Goal: Task Accomplishment & Management: Complete application form

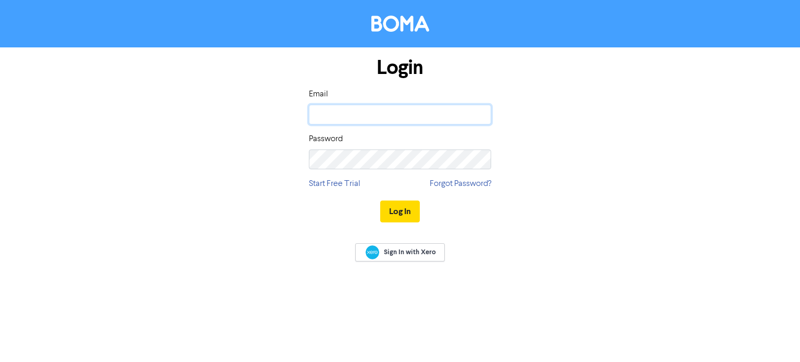
type input "[EMAIL_ADDRESS][DOMAIN_NAME]"
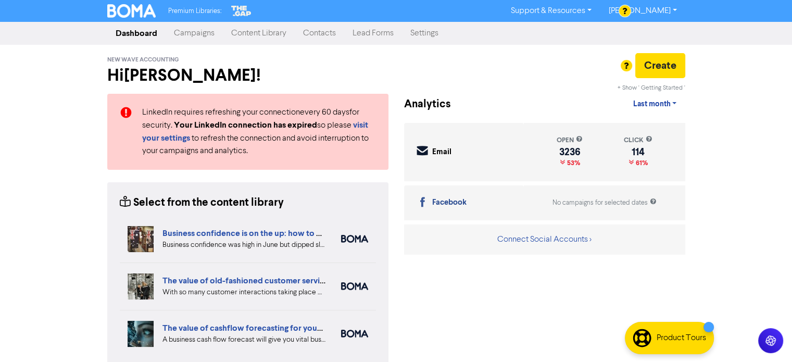
drag, startPoint x: 317, startPoint y: 30, endPoint x: 348, endPoint y: 33, distance: 31.0
click at [317, 30] on link "Contacts" at bounding box center [319, 33] width 49 height 21
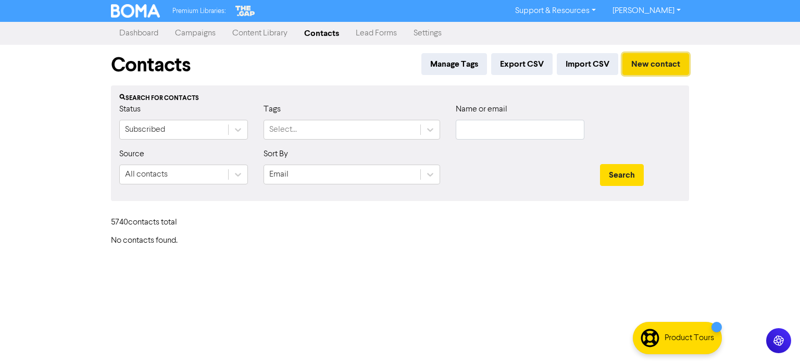
click at [664, 58] on button "New contact" at bounding box center [656, 64] width 67 height 22
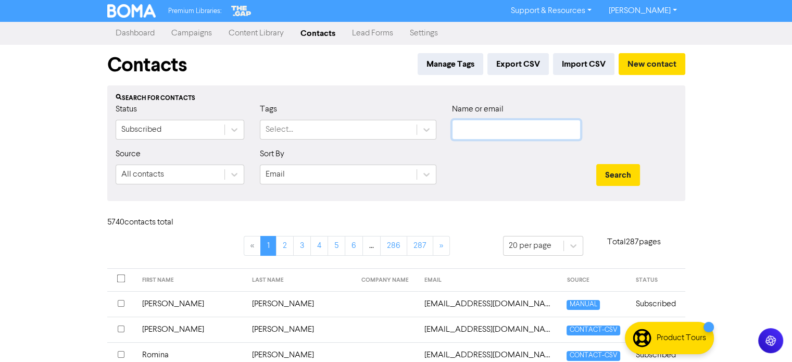
click at [552, 133] on input "text" at bounding box center [516, 130] width 129 height 20
paste input "[PERSON_NAME] [PERSON_NAME]"
drag, startPoint x: 500, startPoint y: 132, endPoint x: 396, endPoint y: 71, distance: 120.3
type input "[PERSON_NAME]"
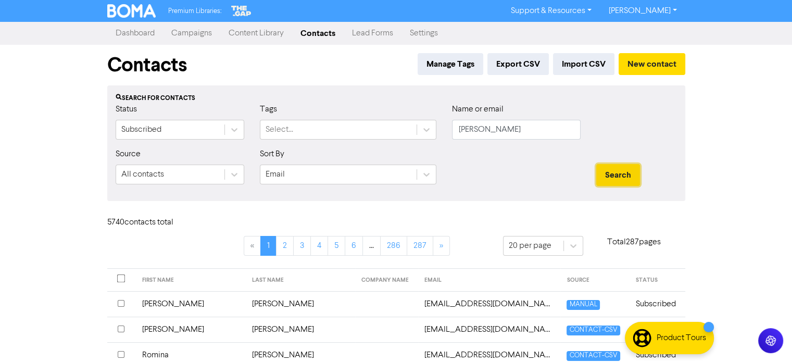
click at [614, 179] on button "Search" at bounding box center [619, 175] width 44 height 22
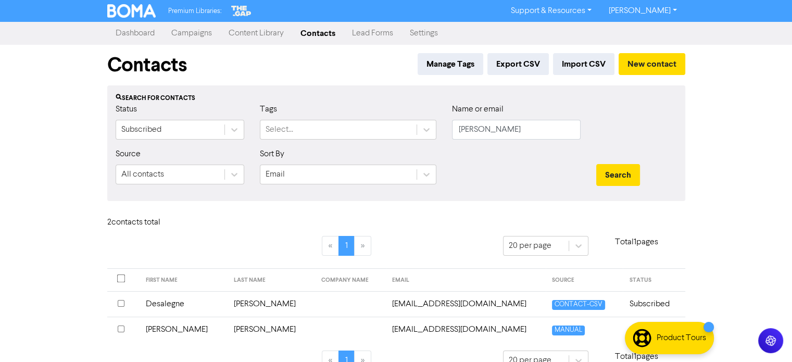
click at [246, 331] on td "[PERSON_NAME]" at bounding box center [272, 330] width 88 height 26
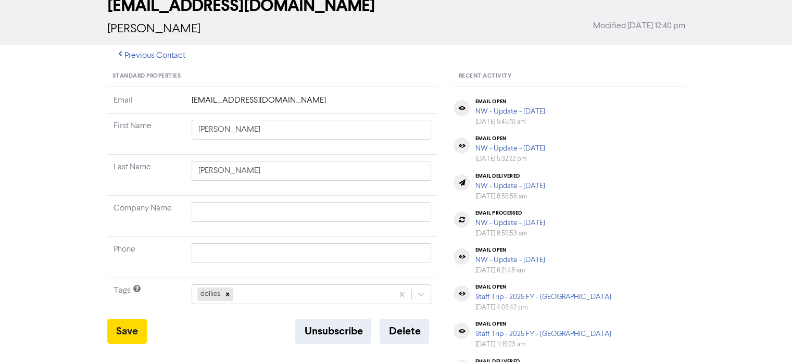
scroll to position [52, 0]
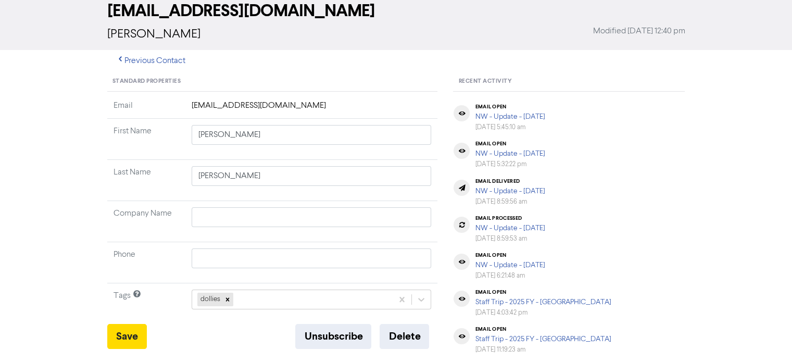
click at [311, 106] on td "[EMAIL_ADDRESS][DOMAIN_NAME]" at bounding box center [311, 109] width 253 height 19
click at [402, 338] on button "Delete" at bounding box center [404, 336] width 49 height 25
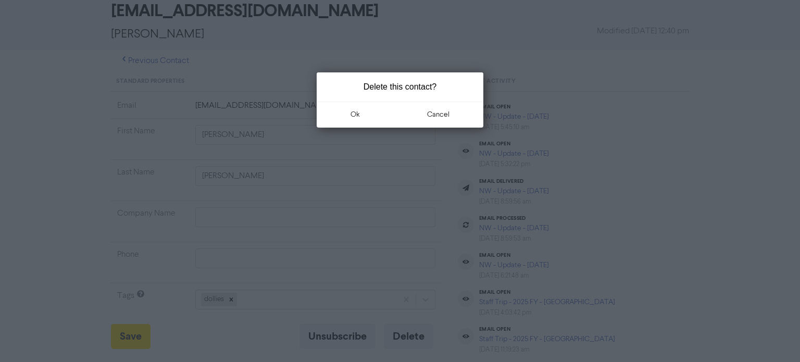
drag, startPoint x: 365, startPoint y: 111, endPoint x: 617, endPoint y: 152, distance: 255.4
click at [617, 152] on div "Delete this contact? ok cancel" at bounding box center [400, 181] width 800 height 362
click at [450, 118] on button "cancel" at bounding box center [439, 115] width 90 height 26
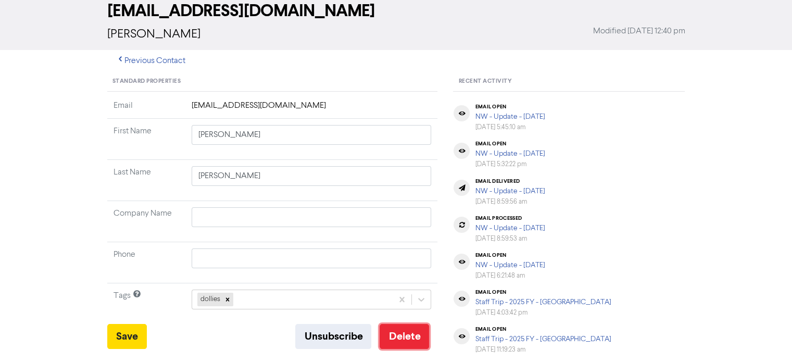
click at [413, 336] on button "Delete" at bounding box center [404, 336] width 49 height 25
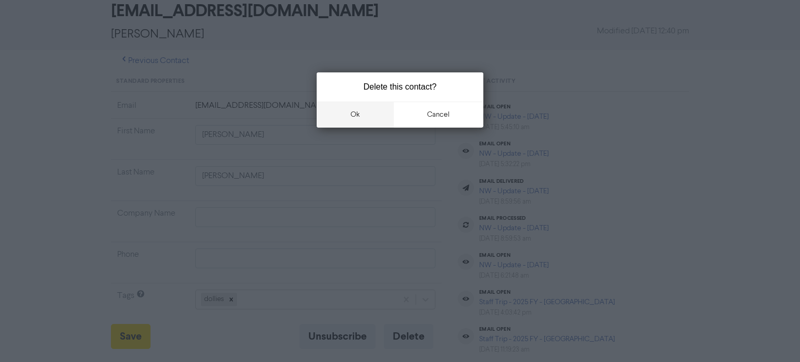
click at [350, 113] on button "ok" at bounding box center [355, 115] width 77 height 26
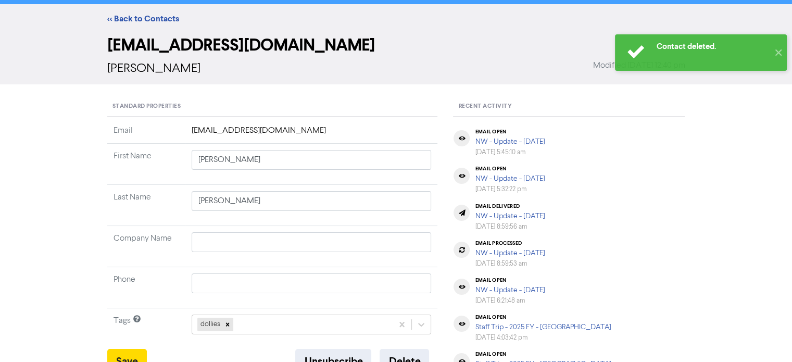
scroll to position [0, 0]
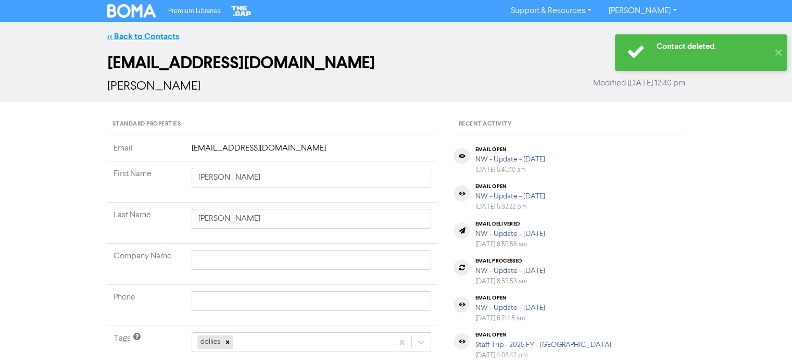
click at [148, 40] on link "<< Back to Contacts" at bounding box center [143, 36] width 72 height 10
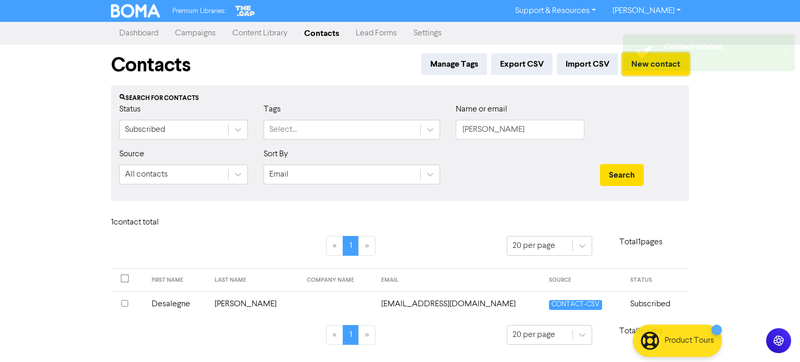
click at [659, 71] on button "New contact" at bounding box center [656, 64] width 67 height 22
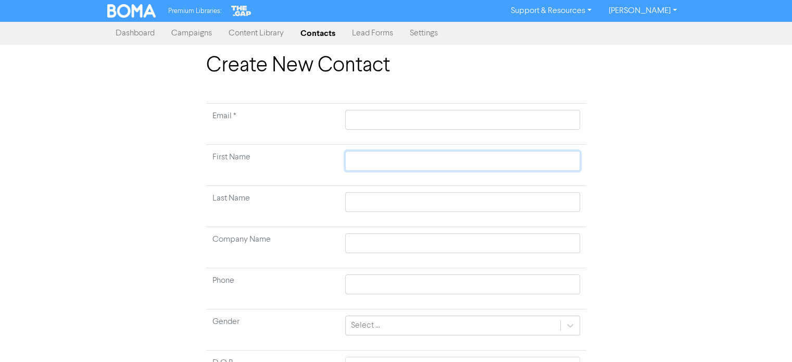
click at [356, 168] on input "text" at bounding box center [462, 161] width 234 height 20
paste input "[PERSON_NAME] [PERSON_NAME]"
type input "[PERSON_NAME] [PERSON_NAME]"
drag, startPoint x: 370, startPoint y: 162, endPoint x: 425, endPoint y: 165, distance: 54.3
click at [425, 165] on input "[PERSON_NAME] [PERSON_NAME]" at bounding box center [462, 161] width 234 height 20
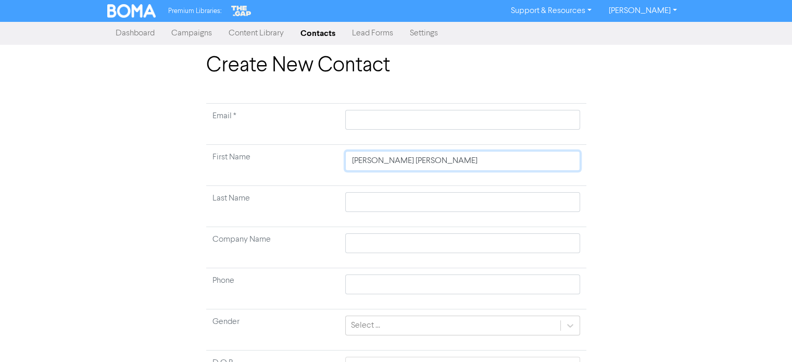
type input "[PERSON_NAME]"
click at [371, 209] on input "text" at bounding box center [462, 202] width 234 height 20
paste input "[PERSON_NAME]"
type input "[PERSON_NAME]"
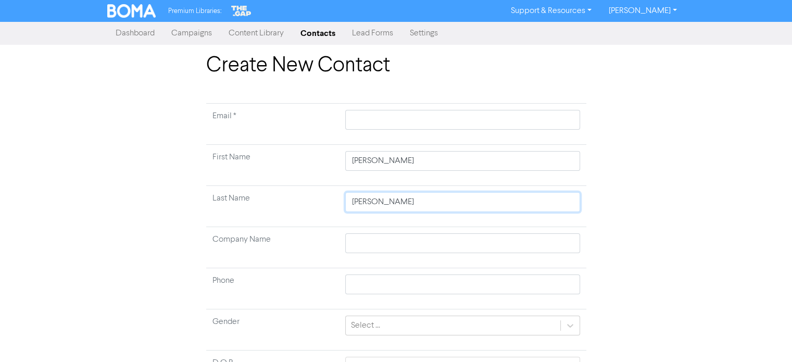
drag, startPoint x: 376, startPoint y: 204, endPoint x: 338, endPoint y: 199, distance: 38.8
click at [338, 199] on tr "Last Name [PERSON_NAME]" at bounding box center [396, 206] width 380 height 41
type input "[PERSON_NAME]"
click at [402, 122] on input "text" at bounding box center [462, 120] width 234 height 20
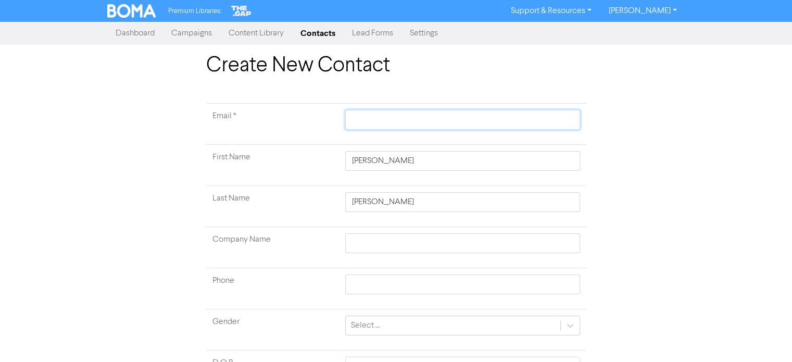
paste input "[EMAIL_ADDRESS][DOMAIN_NAME]"
type input "[EMAIL_ADDRESS][DOMAIN_NAME]"
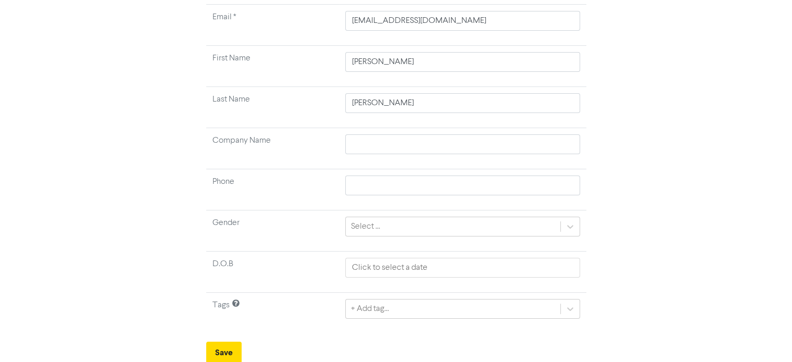
scroll to position [215, 0]
click at [382, 309] on div "+ Add tag..." at bounding box center [462, 308] width 234 height 20
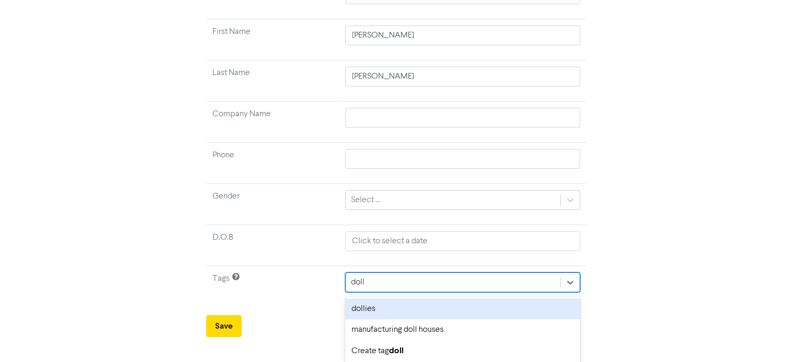
type input "dolli"
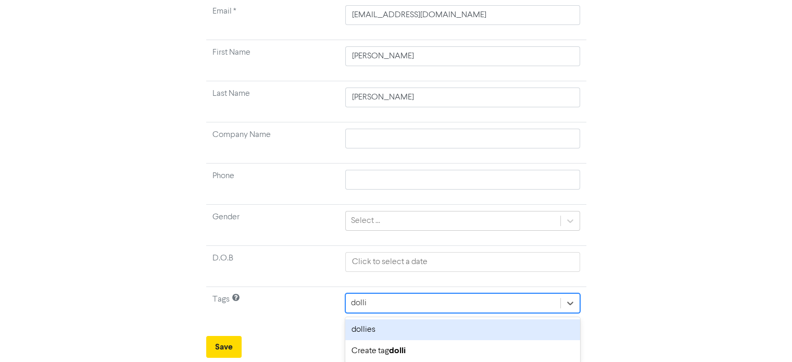
click at [387, 325] on div "dollies" at bounding box center [462, 329] width 234 height 21
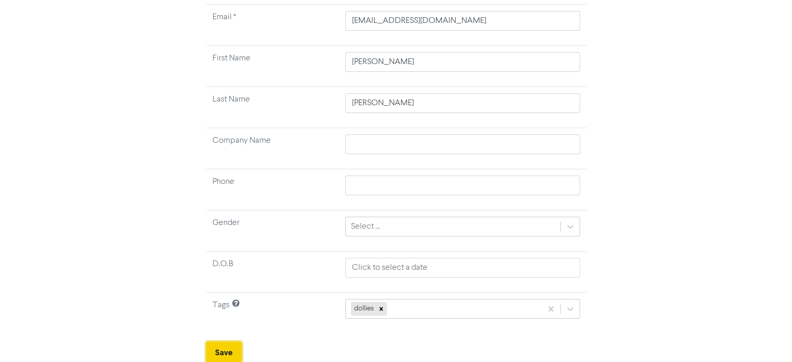
click at [230, 349] on button "Save" at bounding box center [223, 353] width 35 height 22
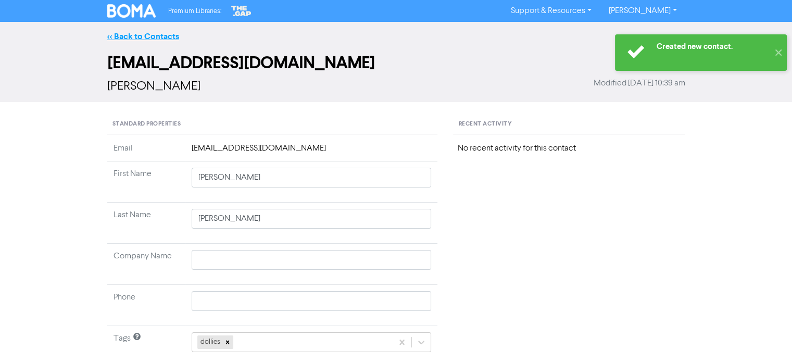
click at [169, 35] on link "<< Back to Contacts" at bounding box center [143, 36] width 72 height 10
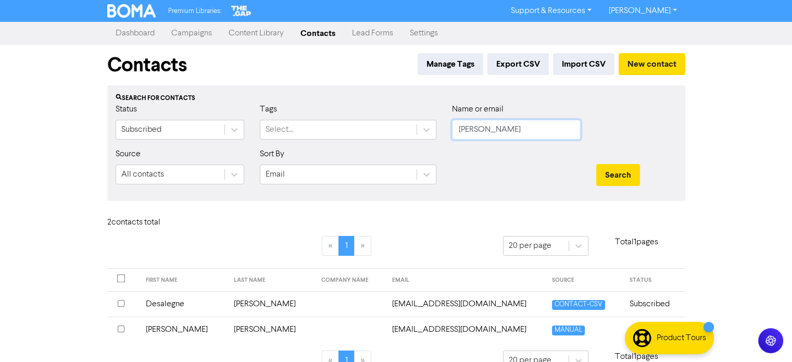
drag, startPoint x: 471, startPoint y: 140, endPoint x: 418, endPoint y: 142, distance: 53.2
click at [418, 142] on div "Status Subscribed Tags Select... Name or email [PERSON_NAME]" at bounding box center [396, 125] width 577 height 45
paste input "[EMAIL_ADDRESS][DOMAIN_NAME]."
click at [638, 174] on button "Search" at bounding box center [619, 175] width 44 height 22
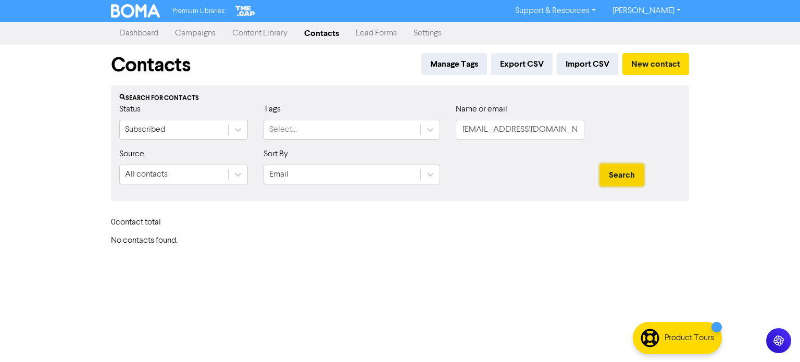
click at [619, 172] on button "Search" at bounding box center [622, 175] width 44 height 22
click at [463, 132] on input "[EMAIL_ADDRESS][DOMAIN_NAME]." at bounding box center [520, 130] width 129 height 20
click at [627, 172] on button "Search" at bounding box center [622, 175] width 44 height 22
click at [577, 130] on input "[EMAIL_ADDRESS][DOMAIN_NAME]." at bounding box center [520, 130] width 129 height 20
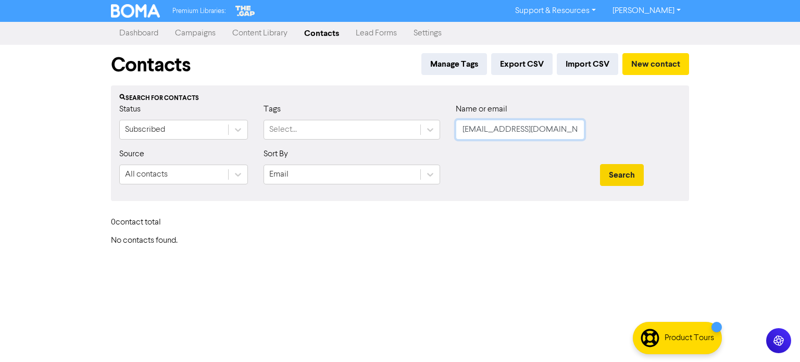
type input "[EMAIL_ADDRESS][DOMAIN_NAME]"
click at [615, 180] on button "Search" at bounding box center [622, 175] width 44 height 22
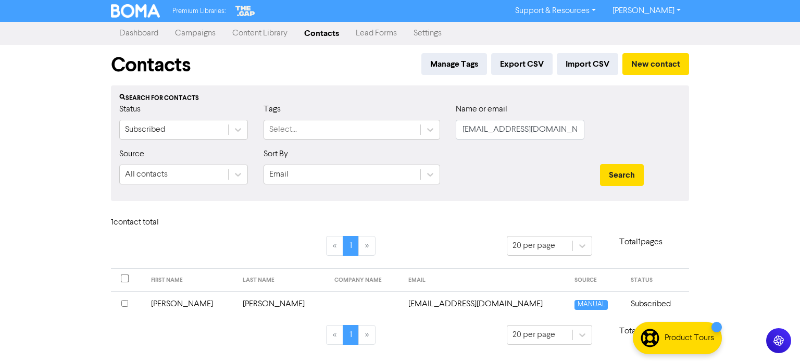
click at [237, 302] on td "[PERSON_NAME]" at bounding box center [283, 304] width 92 height 26
